Goal: Task Accomplishment & Management: Use online tool/utility

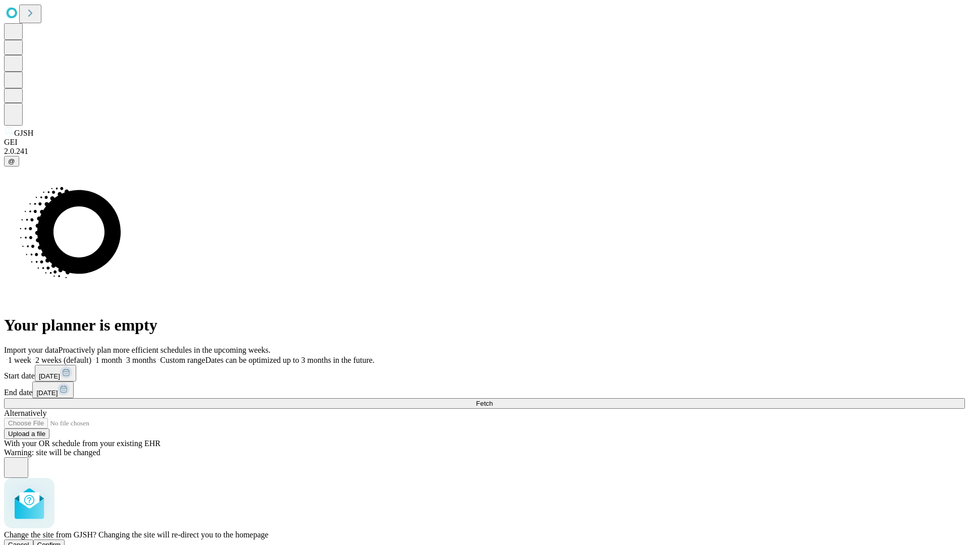
click at [61, 541] on span "Confirm" at bounding box center [49, 545] width 24 height 8
click at [91, 356] on label "2 weeks (default)" at bounding box center [61, 360] width 60 height 9
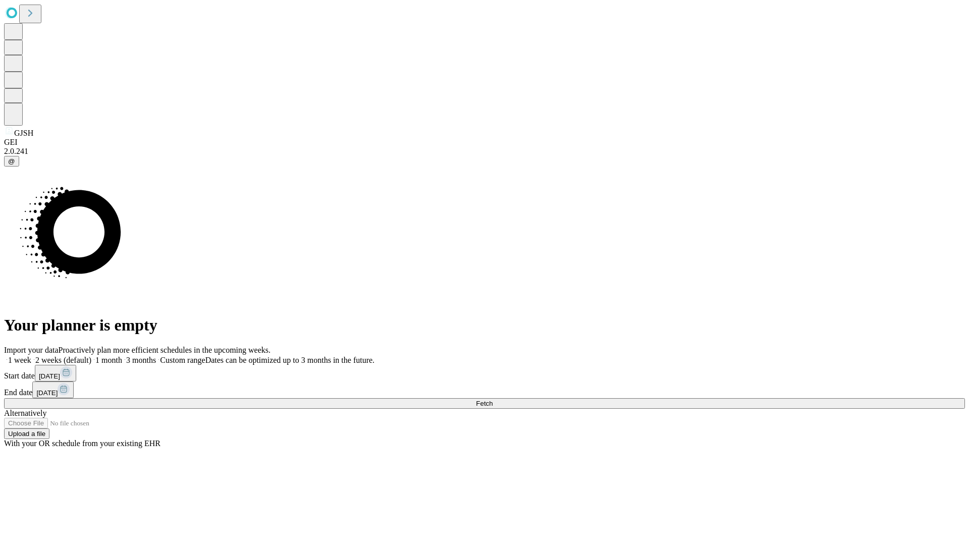
click at [492, 400] on span "Fetch" at bounding box center [484, 404] width 17 height 8
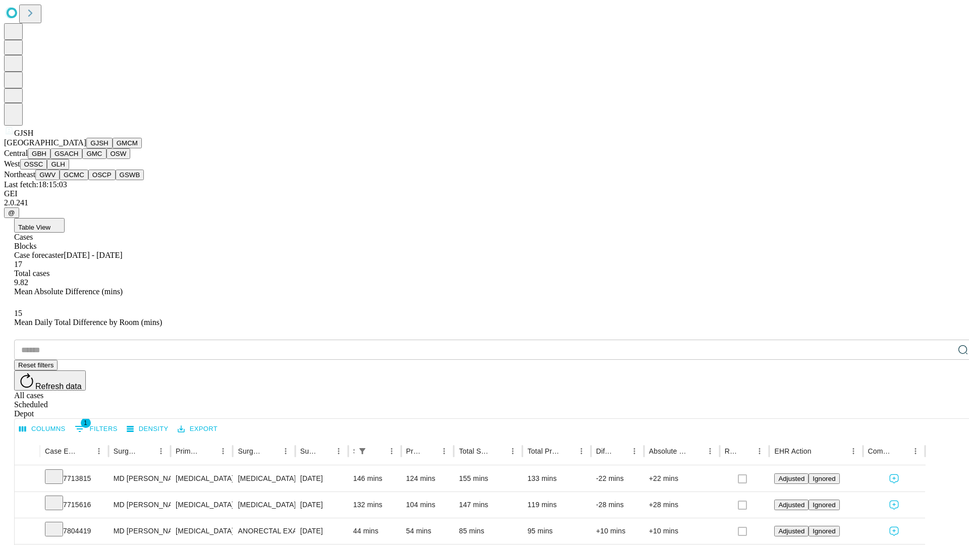
click at [112, 148] on button "GMCM" at bounding box center [126, 143] width 29 height 11
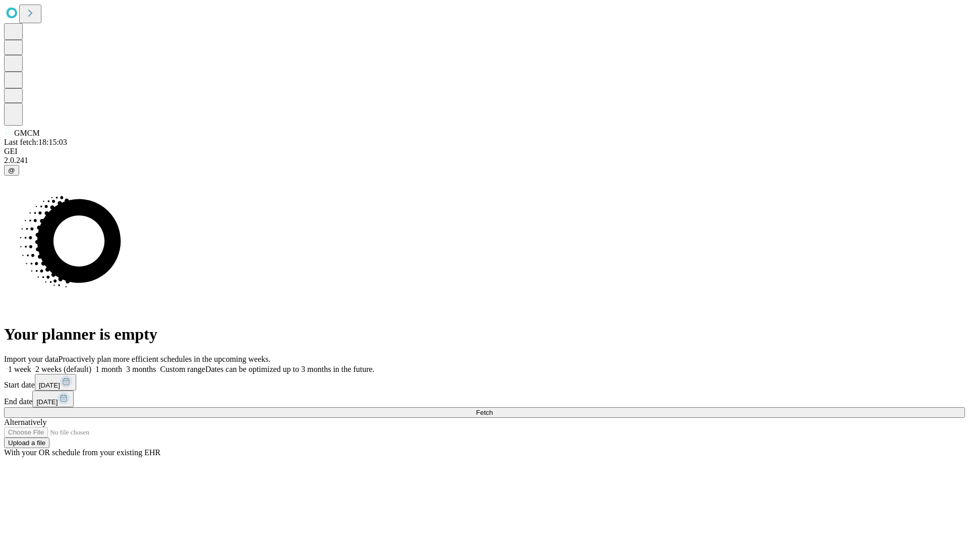
click at [91, 365] on label "2 weeks (default)" at bounding box center [61, 369] width 60 height 9
click at [492, 409] on span "Fetch" at bounding box center [484, 413] width 17 height 8
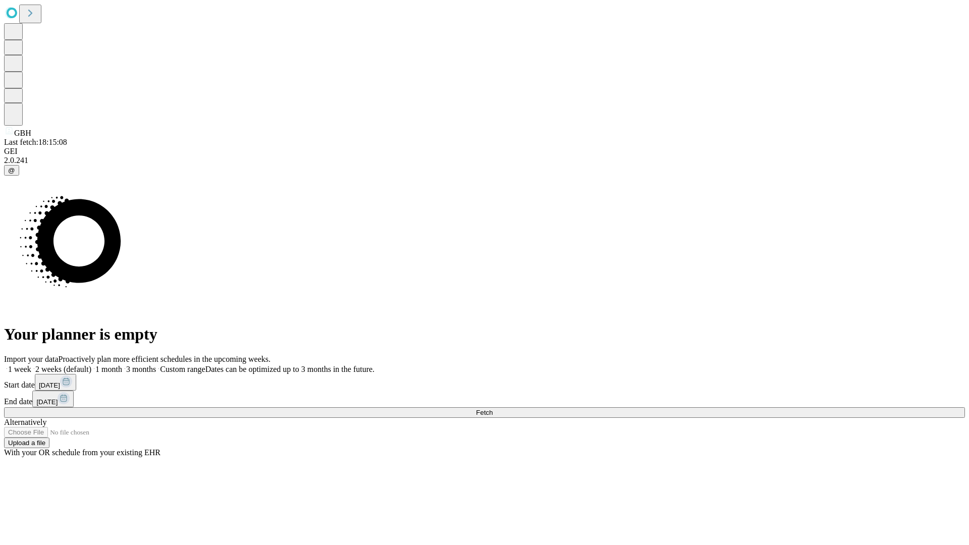
click at [91, 365] on label "2 weeks (default)" at bounding box center [61, 369] width 60 height 9
click at [492, 409] on span "Fetch" at bounding box center [484, 413] width 17 height 8
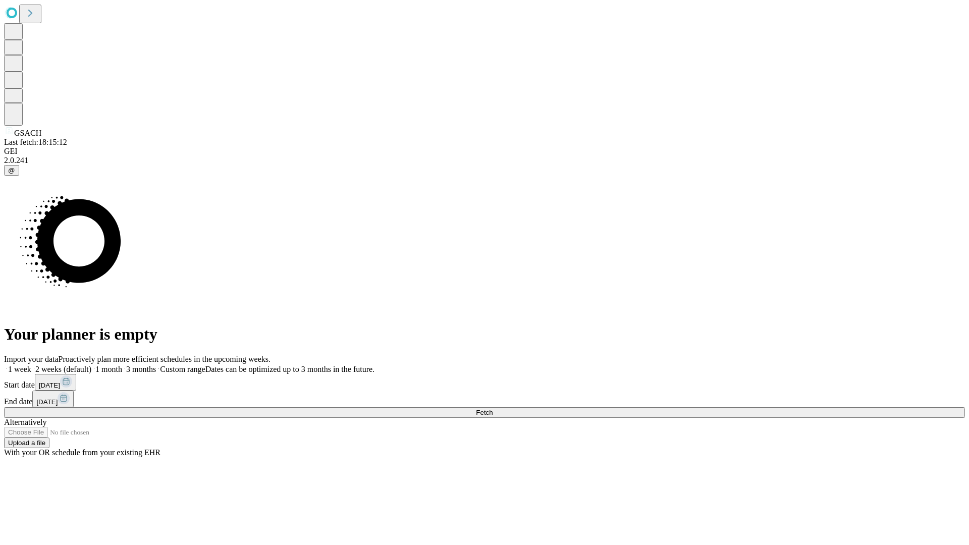
click at [91, 365] on label "2 weeks (default)" at bounding box center [61, 369] width 60 height 9
click at [492, 409] on span "Fetch" at bounding box center [484, 413] width 17 height 8
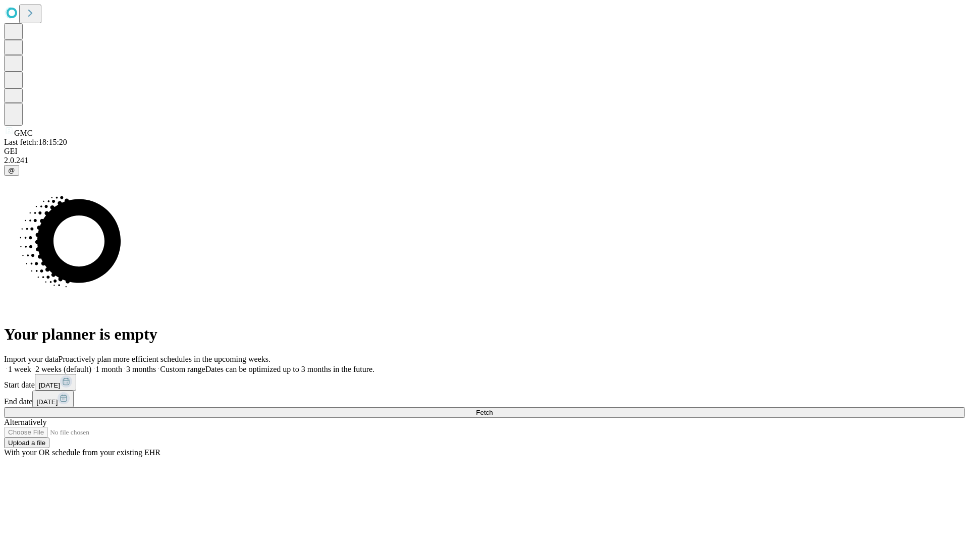
click at [91, 365] on label "2 weeks (default)" at bounding box center [61, 369] width 60 height 9
click at [492, 409] on span "Fetch" at bounding box center [484, 413] width 17 height 8
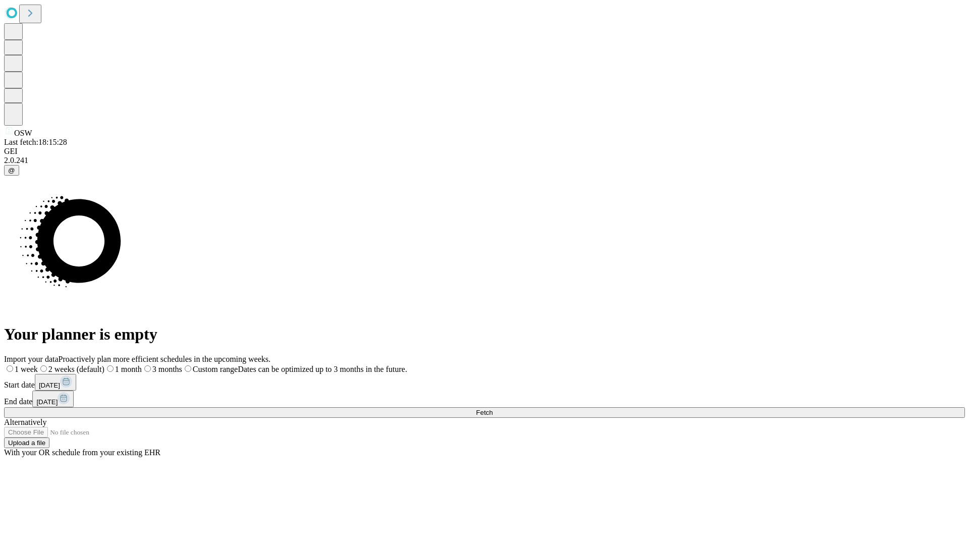
click at [104, 365] on label "2 weeks (default)" at bounding box center [71, 369] width 67 height 9
click at [492, 409] on span "Fetch" at bounding box center [484, 413] width 17 height 8
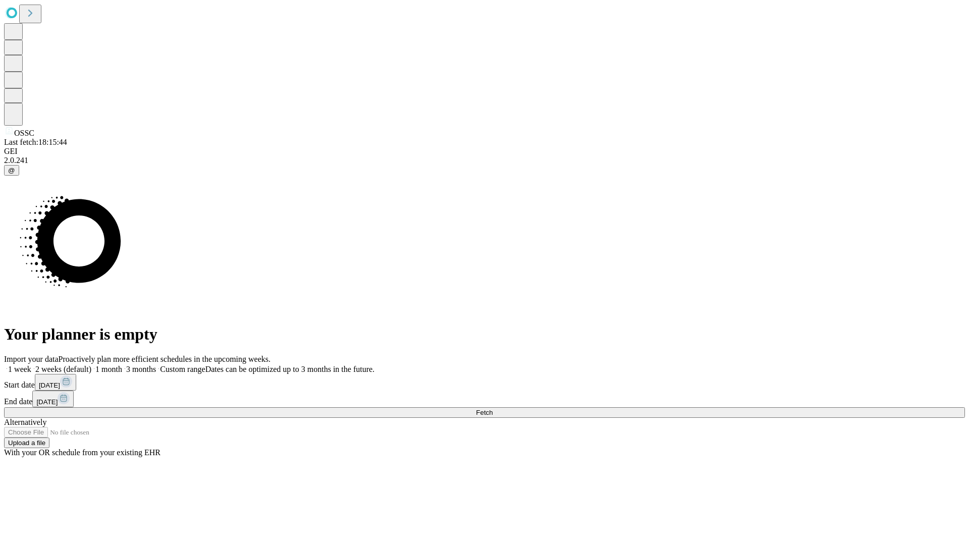
click at [91, 365] on label "2 weeks (default)" at bounding box center [61, 369] width 60 height 9
click at [492, 409] on span "Fetch" at bounding box center [484, 413] width 17 height 8
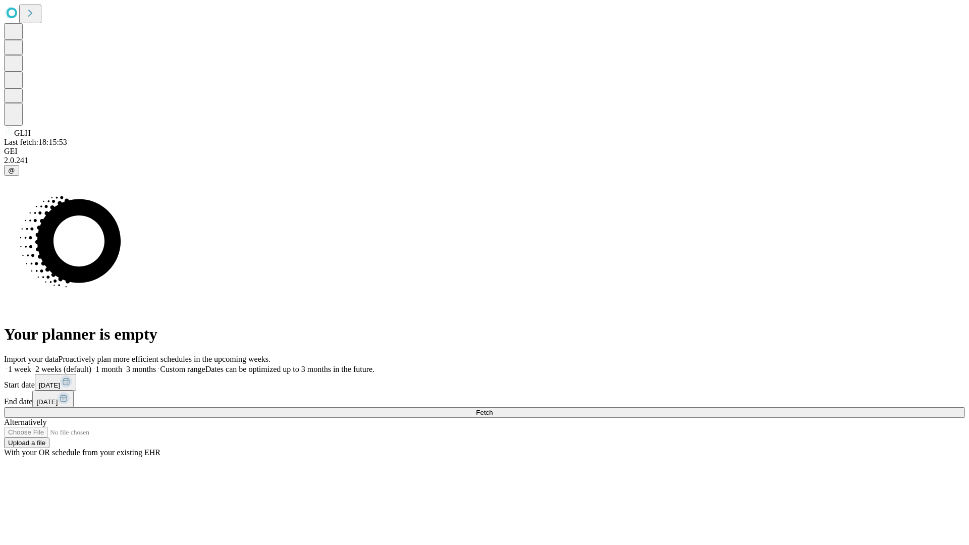
click at [91, 365] on label "2 weeks (default)" at bounding box center [61, 369] width 60 height 9
click at [492, 409] on span "Fetch" at bounding box center [484, 413] width 17 height 8
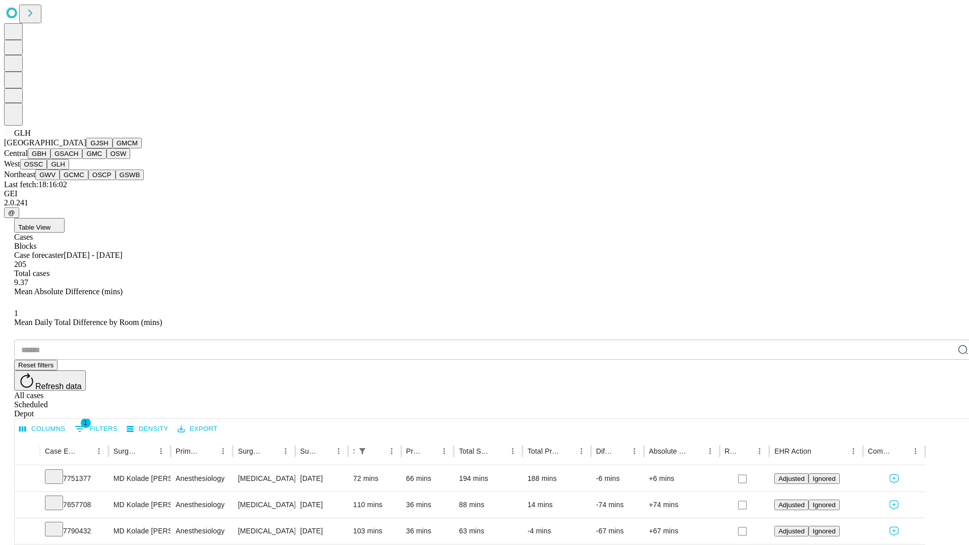
click at [60, 180] on button "GWV" at bounding box center [47, 175] width 24 height 11
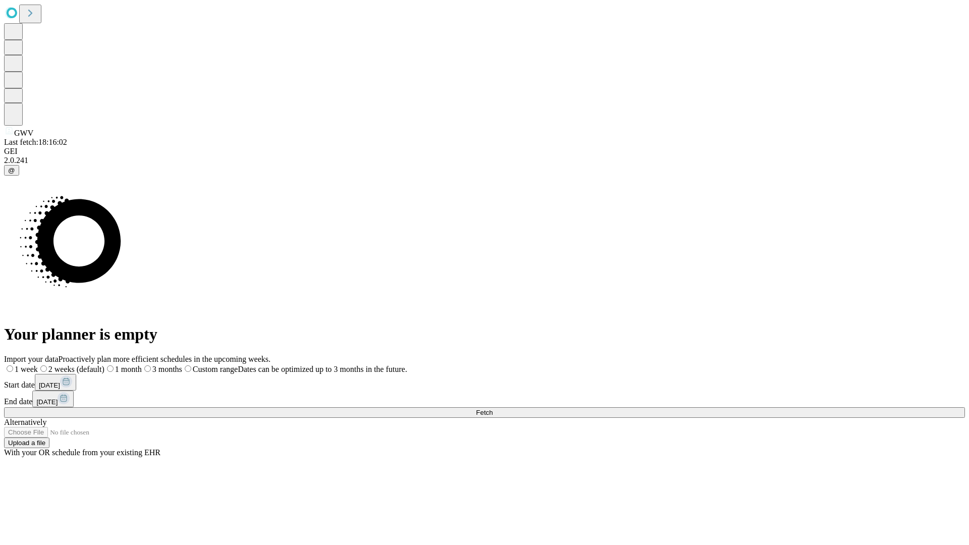
click at [104, 365] on label "2 weeks (default)" at bounding box center [71, 369] width 67 height 9
click at [492, 409] on span "Fetch" at bounding box center [484, 413] width 17 height 8
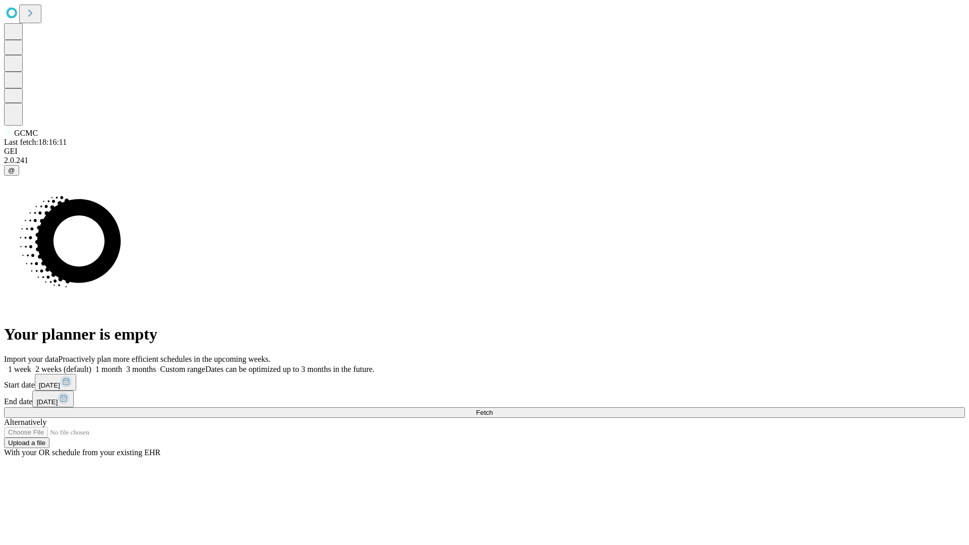
click at [492, 409] on span "Fetch" at bounding box center [484, 413] width 17 height 8
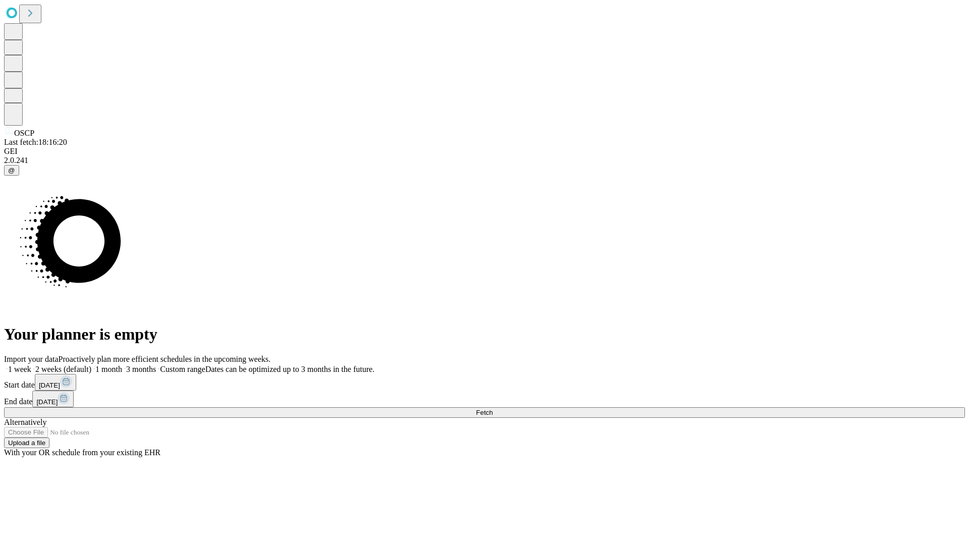
click at [91, 365] on label "2 weeks (default)" at bounding box center [61, 369] width 60 height 9
click at [492, 409] on span "Fetch" at bounding box center [484, 413] width 17 height 8
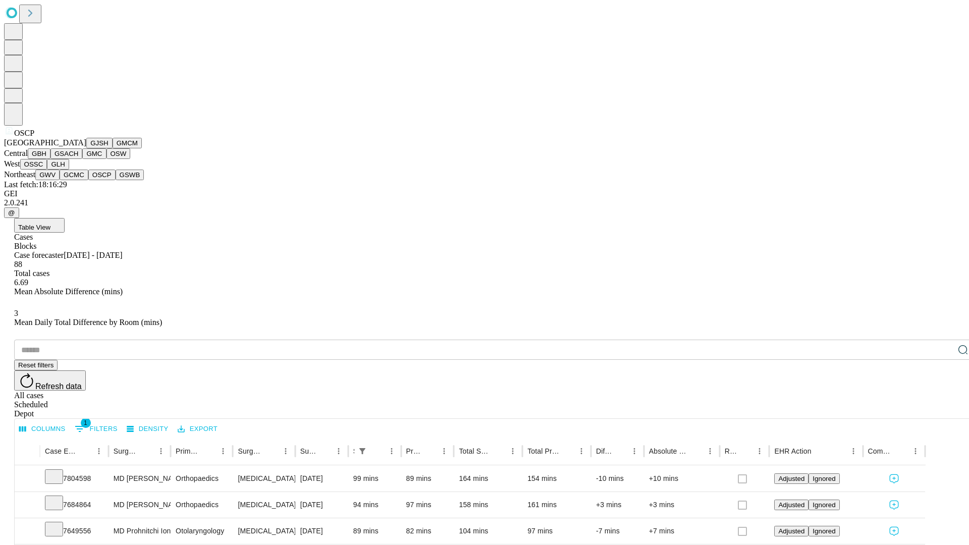
click at [116, 180] on button "GSWB" at bounding box center [130, 175] width 29 height 11
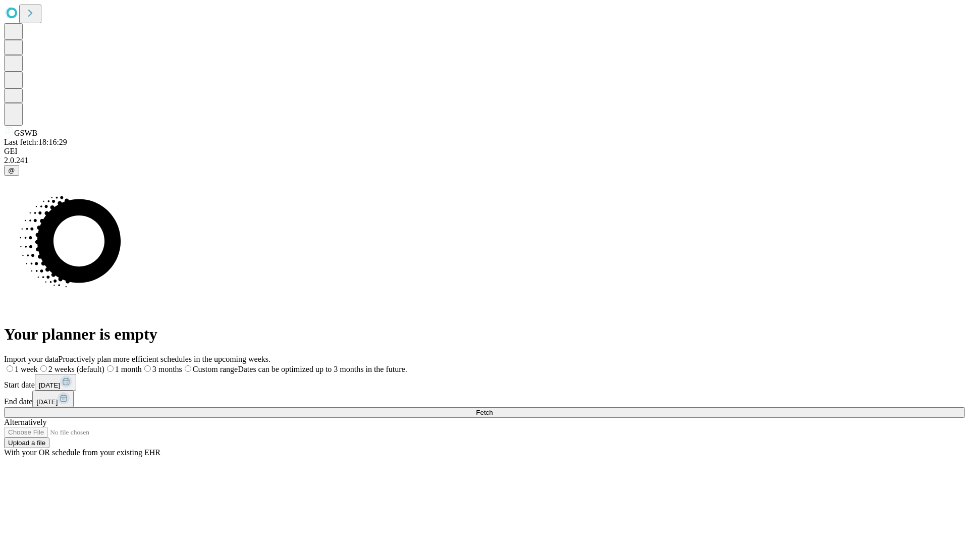
click at [104, 365] on label "2 weeks (default)" at bounding box center [71, 369] width 67 height 9
click at [492, 409] on span "Fetch" at bounding box center [484, 413] width 17 height 8
